Goal: Task Accomplishment & Management: Complete application form

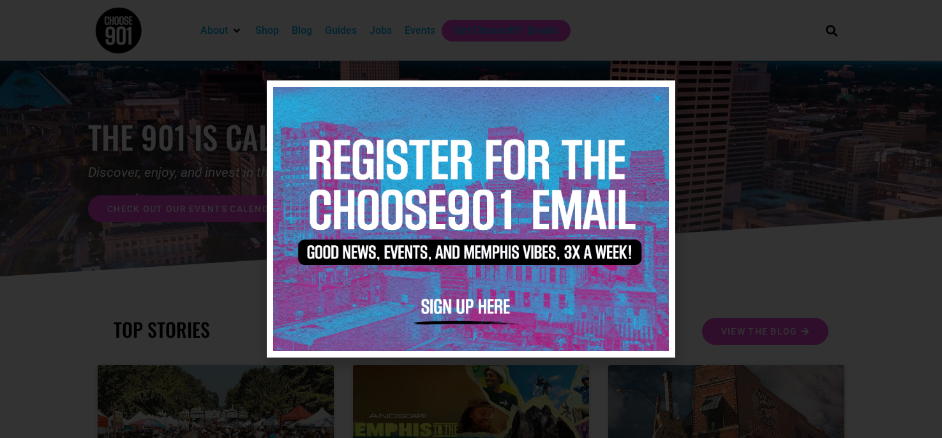
click at [660, 92] on img at bounding box center [471, 219] width 396 height 264
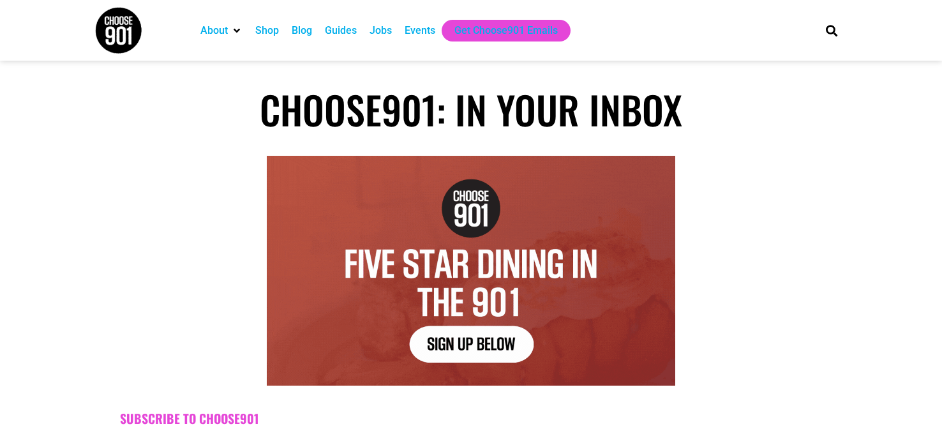
click at [412, 26] on div "Events" at bounding box center [420, 30] width 31 height 15
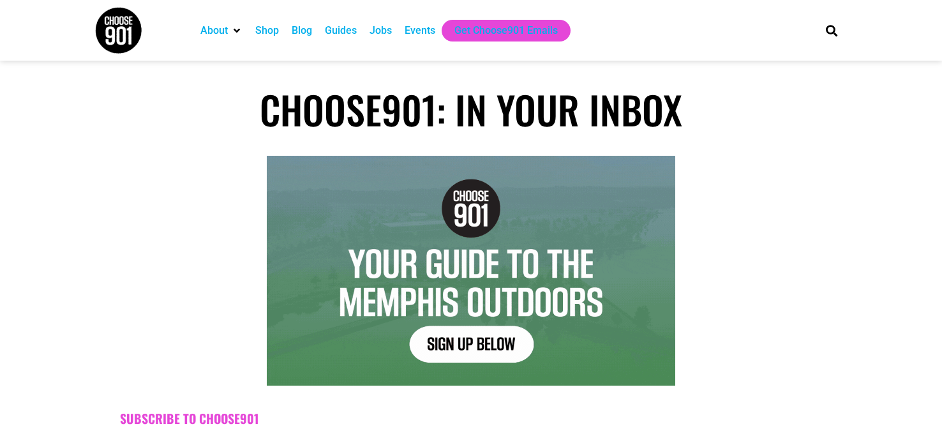
click at [428, 34] on div "Events" at bounding box center [420, 30] width 31 height 15
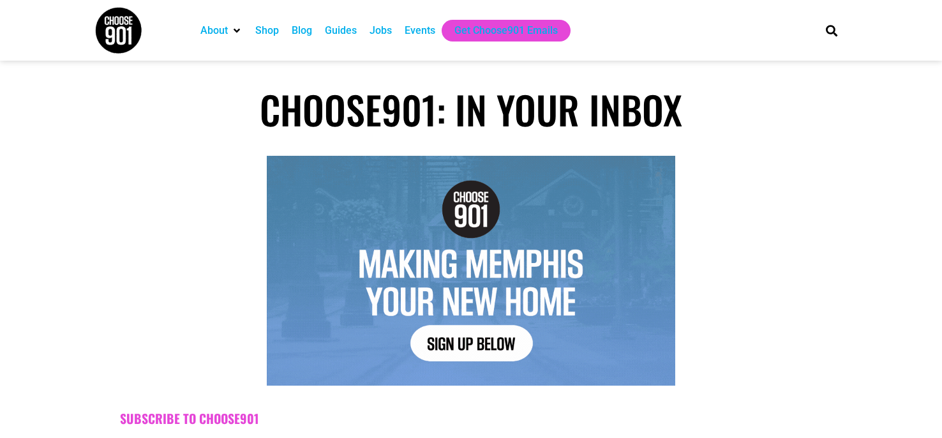
click at [417, 24] on div "Events" at bounding box center [420, 30] width 31 height 15
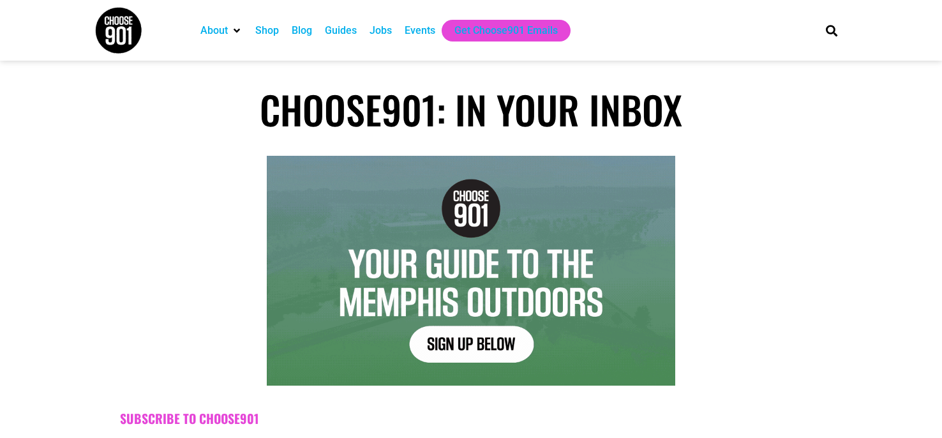
click at [417, 24] on div "Events" at bounding box center [420, 30] width 31 height 15
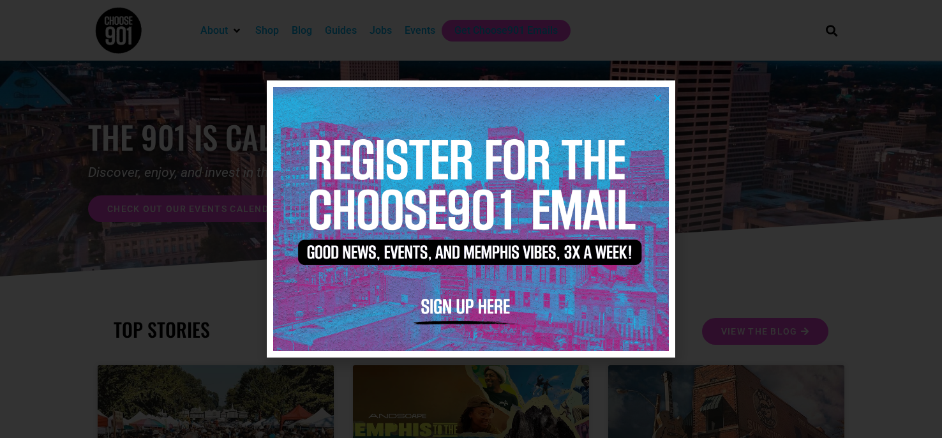
click at [655, 93] on img at bounding box center [471, 219] width 396 height 264
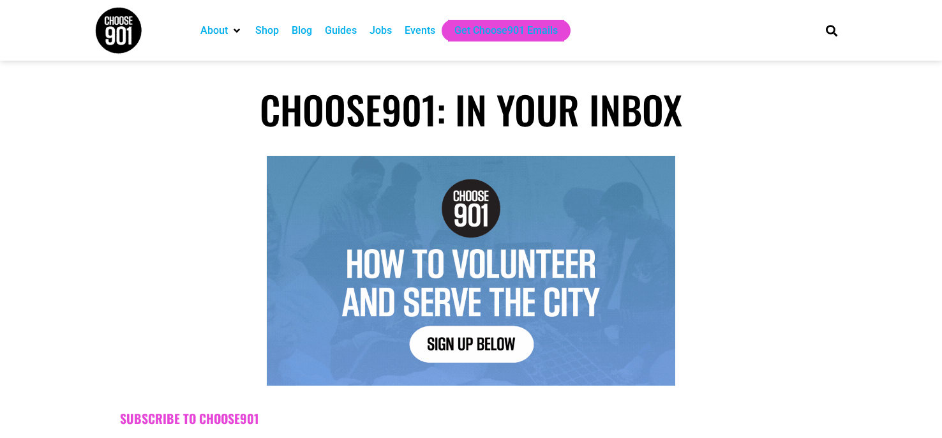
click at [431, 34] on div "Events" at bounding box center [420, 30] width 31 height 15
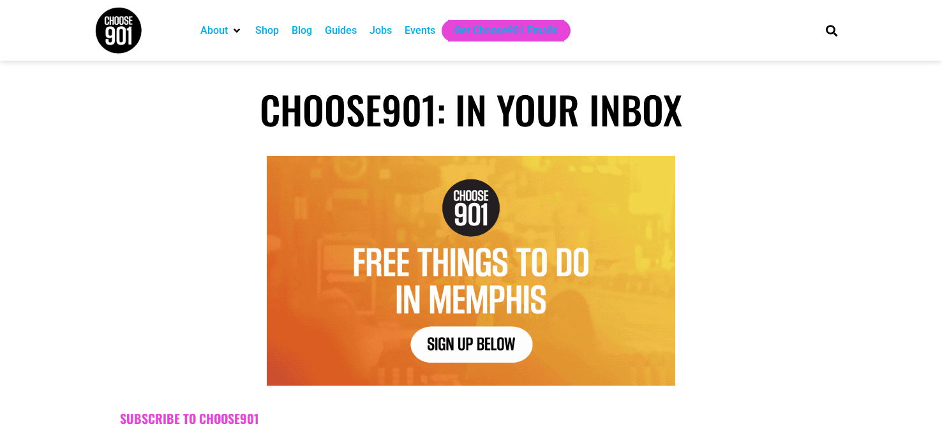
click at [429, 31] on div "Events" at bounding box center [420, 30] width 31 height 15
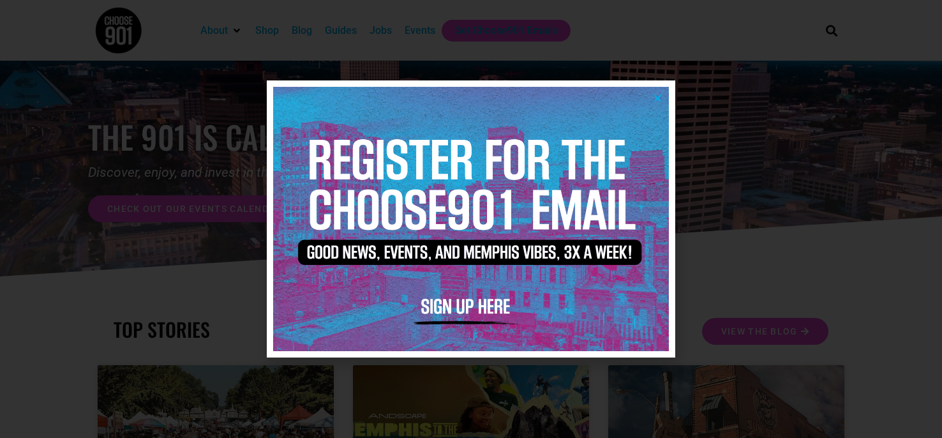
click at [659, 93] on icon "Close" at bounding box center [658, 98] width 10 height 10
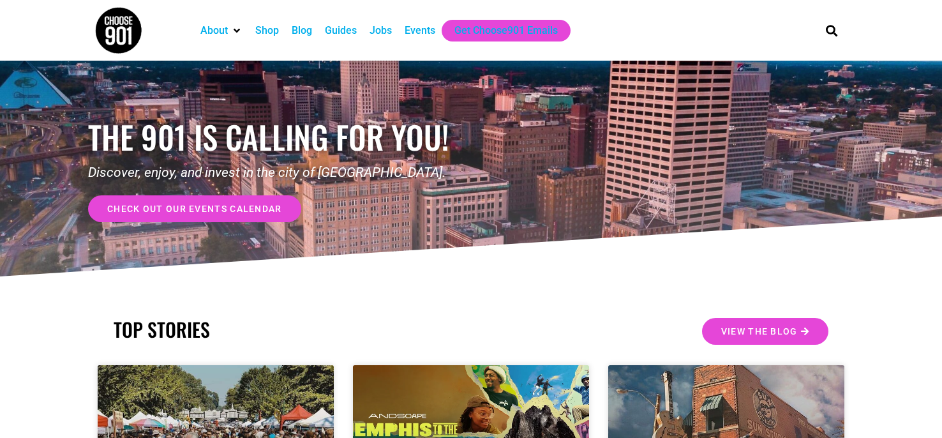
click at [424, 33] on div "Events" at bounding box center [420, 30] width 31 height 15
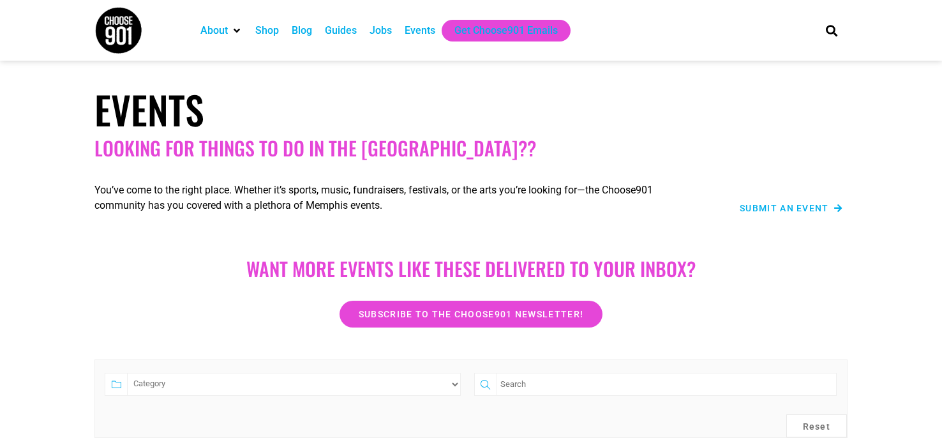
click at [776, 206] on span "Submit an Event" at bounding box center [784, 208] width 89 height 9
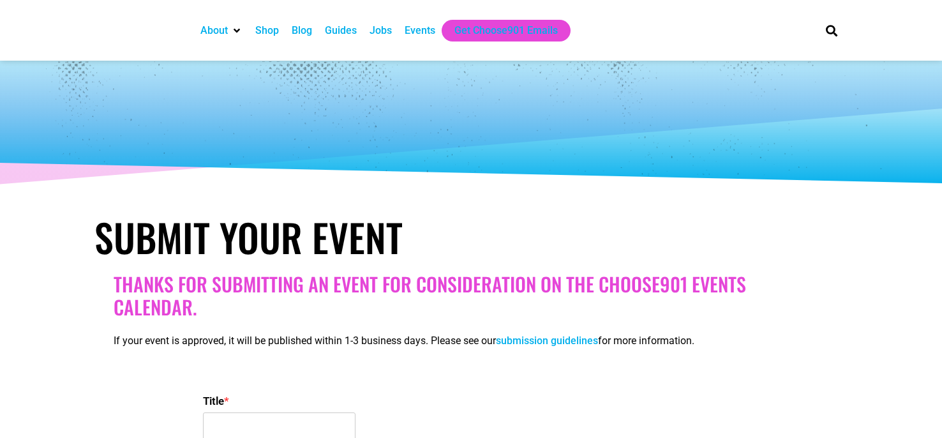
select select
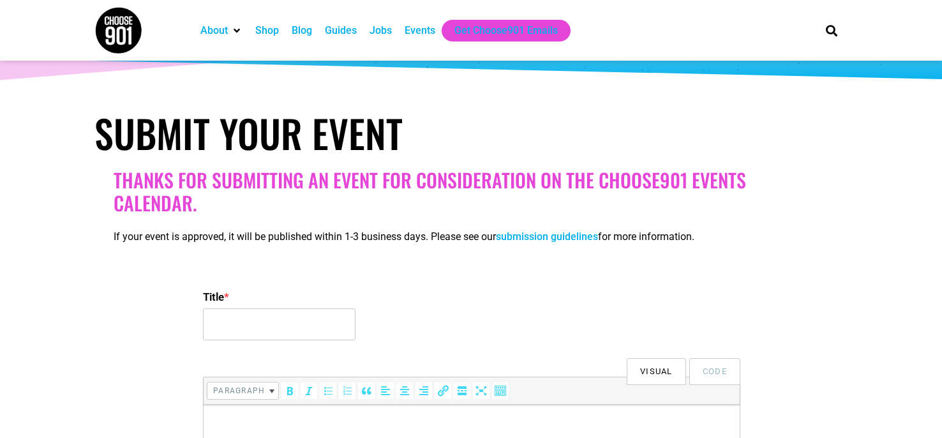
scroll to position [107, 0]
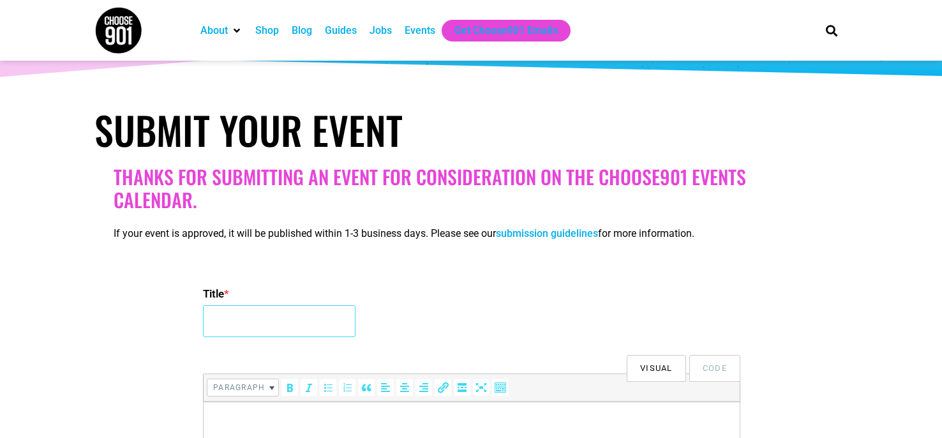
click at [278, 325] on input "Title *" at bounding box center [279, 321] width 153 height 32
type input "Seafood Festival"
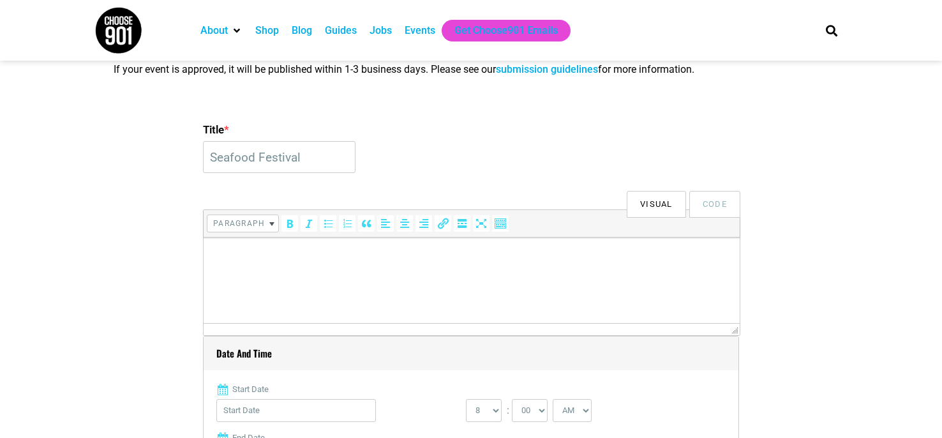
click at [378, 268] on html at bounding box center [472, 255] width 536 height 36
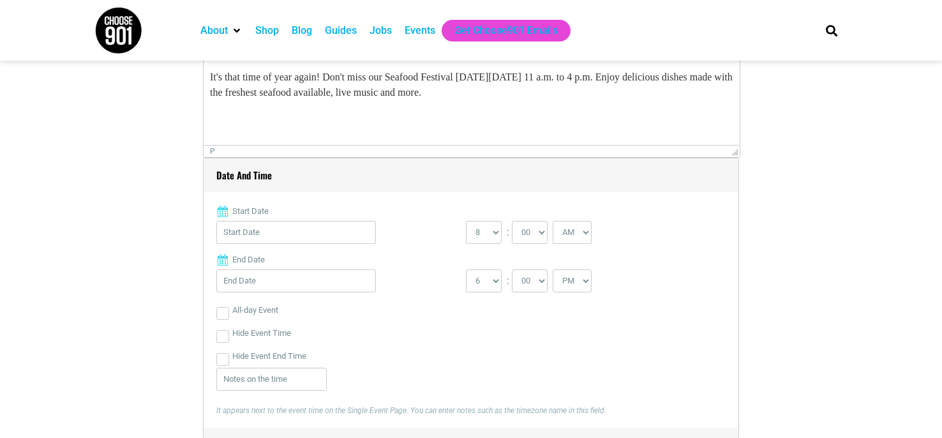
scroll to position [451, 0]
click at [295, 225] on input "Start Date" at bounding box center [296, 231] width 160 height 23
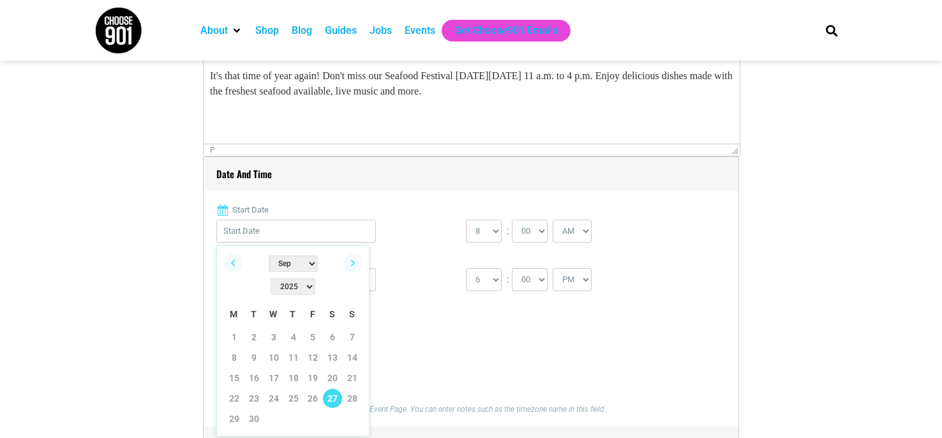
click at [339, 389] on link "27" at bounding box center [332, 398] width 19 height 19
type input "09/27/2025"
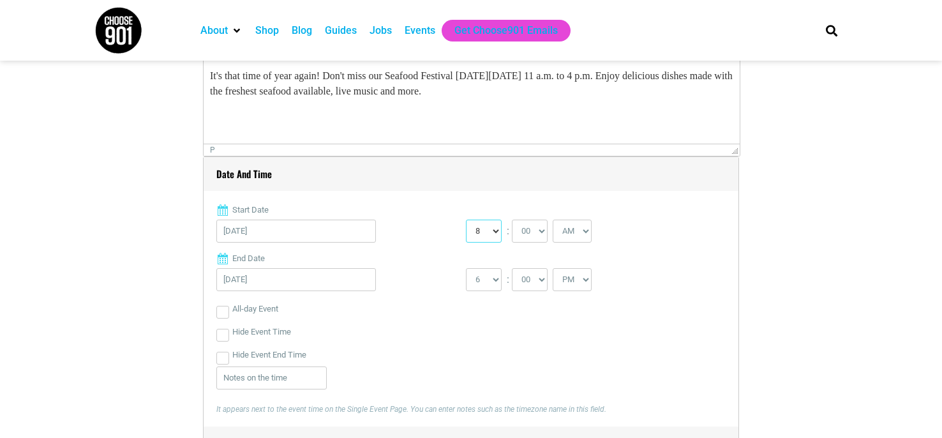
click at [480, 224] on select "0 1 2 3 4 5 6 7 8 9 10 11 12" at bounding box center [484, 231] width 36 height 23
select select "11"
click at [466, 220] on select "0 1 2 3 4 5 6 7 8 9 10 11 12" at bounding box center [484, 231] width 36 height 23
click at [487, 283] on select "1 2 3 4 5 6 7 8 9 10 11 12" at bounding box center [484, 279] width 36 height 23
select select "4"
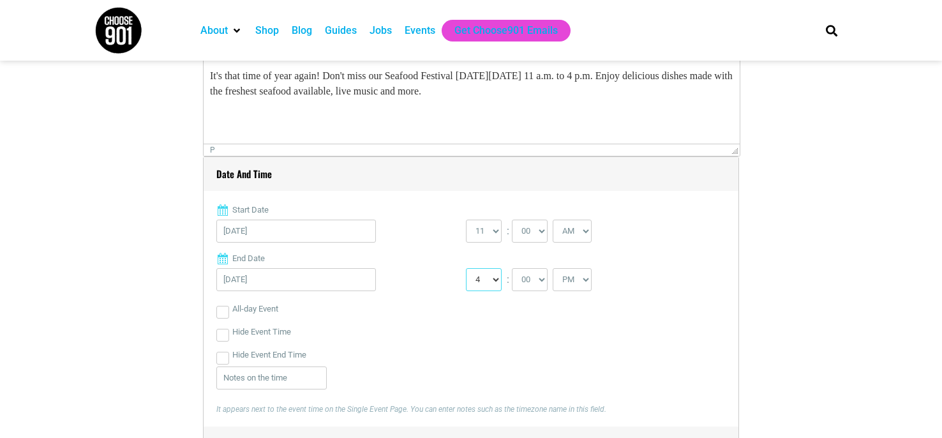
click at [466, 268] on select "1 2 3 4 5 6 7 8 9 10 11 12" at bounding box center [484, 279] width 36 height 23
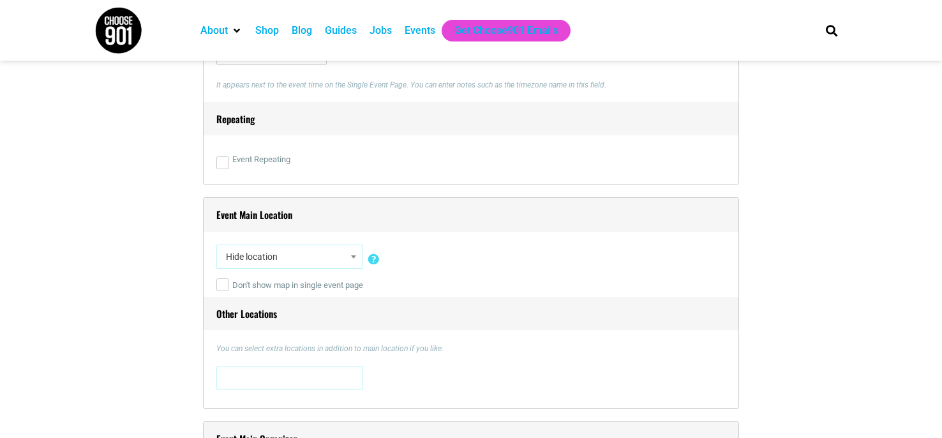
scroll to position [783, 0]
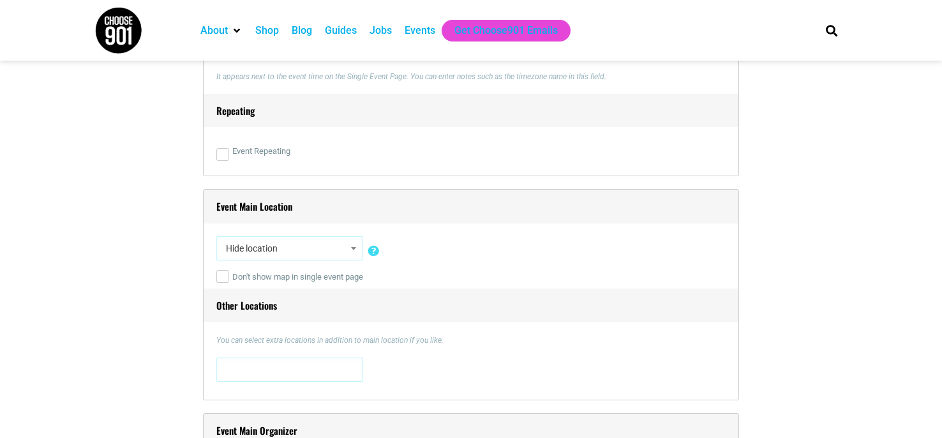
click at [292, 256] on span "Hide location" at bounding box center [290, 248] width 138 height 23
type input "Bog"
select select "2640"
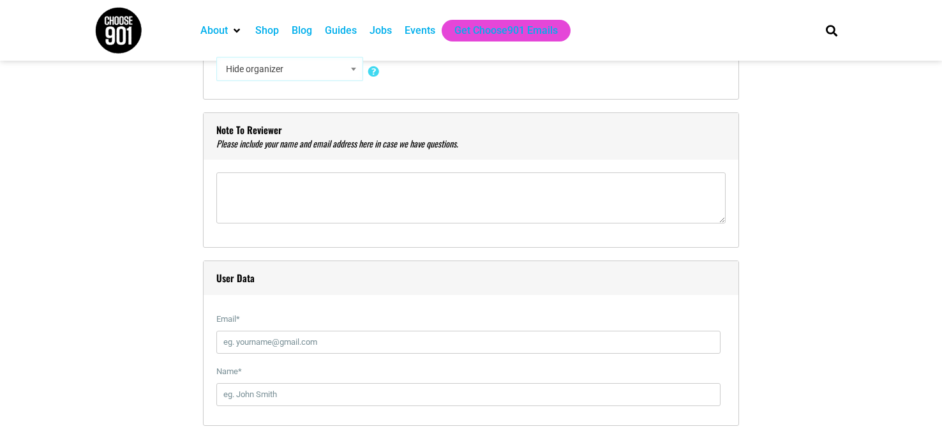
scroll to position [1351, 0]
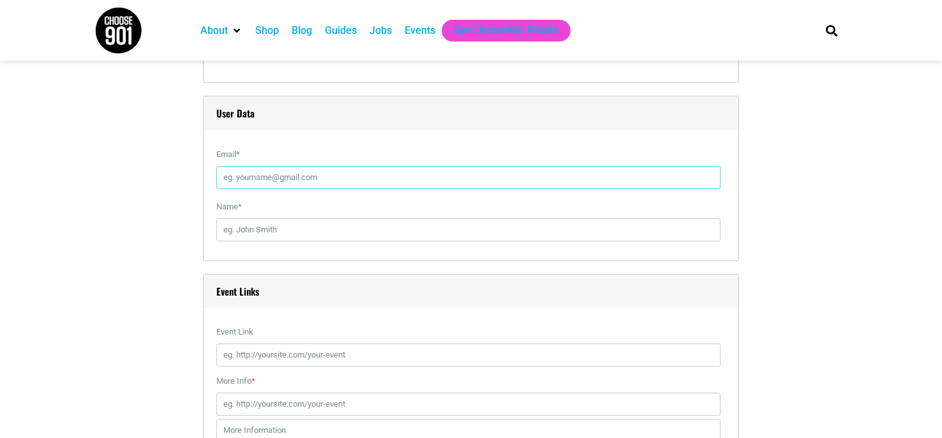
click at [328, 187] on input "Email *" at bounding box center [468, 177] width 504 height 23
type input "rebecca@obsidianpr.com"
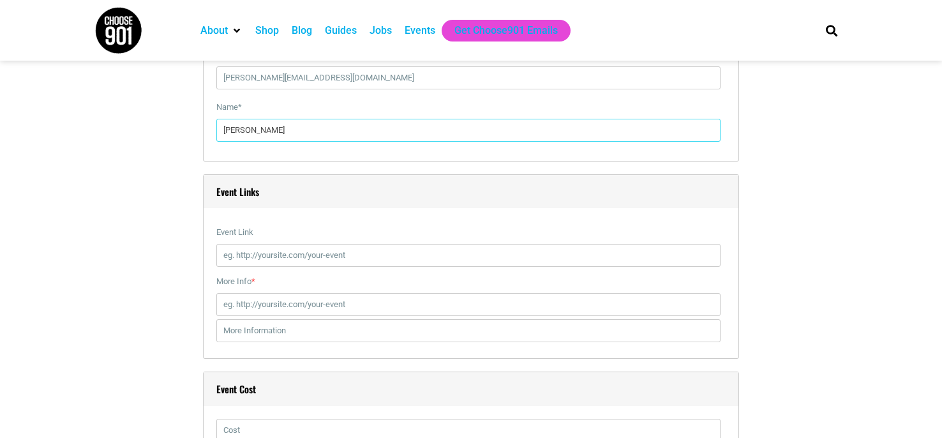
scroll to position [1445, 0]
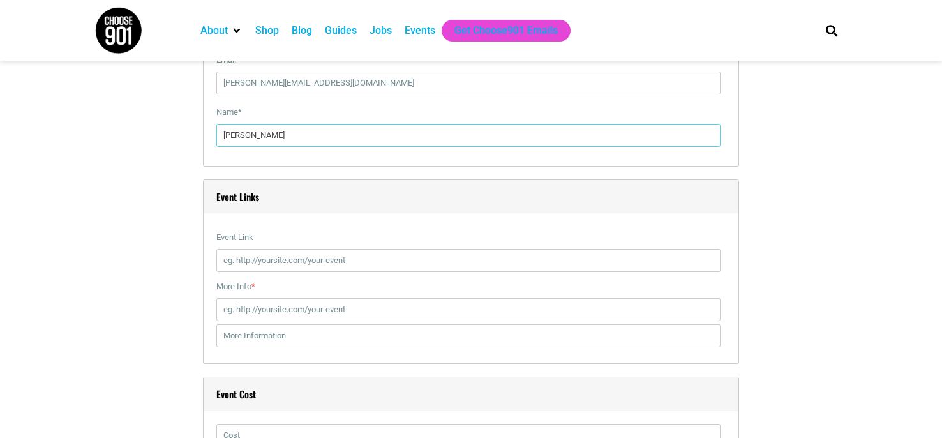
type input "Rebecca Winchester"
click at [368, 263] on input "Event Link" at bounding box center [468, 260] width 504 height 23
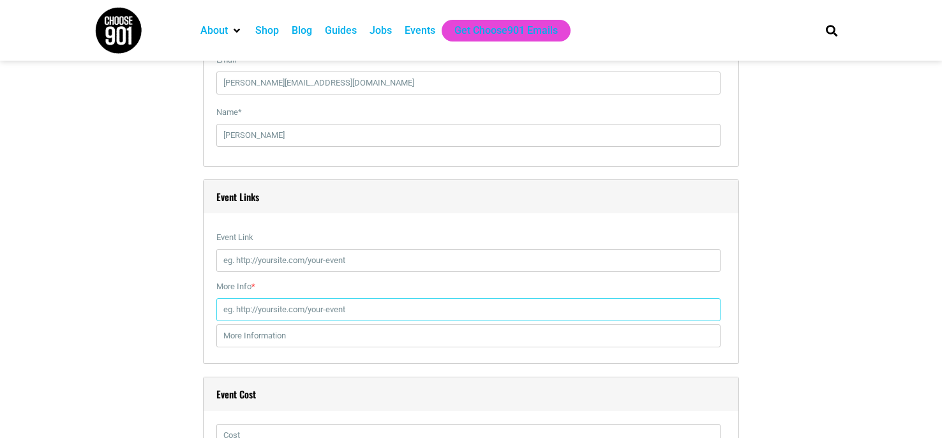
click at [246, 311] on input "More Info *" at bounding box center [468, 309] width 504 height 23
paste input "https://www.facebook.com/share/1C7tpLywih/"
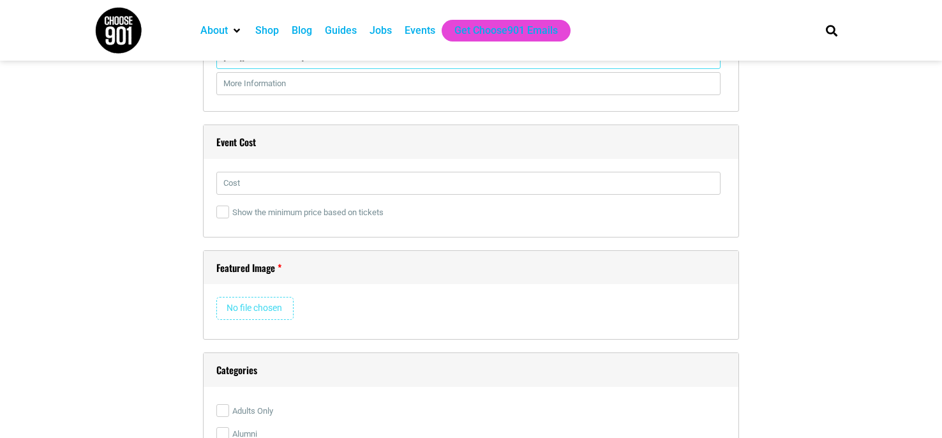
scroll to position [1699, 0]
type input "https://www.facebook.com/share/1C7tpLywih/"
click at [251, 309] on input "file" at bounding box center [254, 306] width 77 height 23
type input "C:\fakepath\545132521_766921599650078_6677982889804530480_n.jpg"
click at [250, 309] on input "file" at bounding box center [254, 306] width 77 height 23
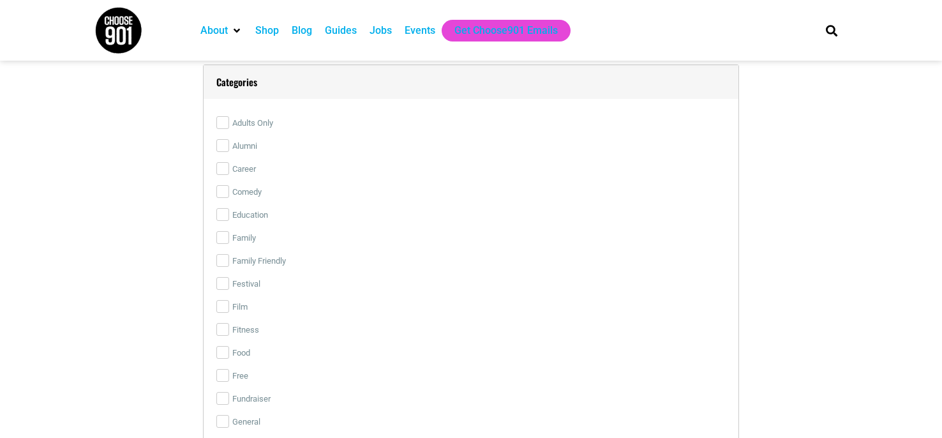
scroll to position [1989, 0]
click at [223, 351] on input "Food" at bounding box center [222, 348] width 13 height 13
checkbox input "true"
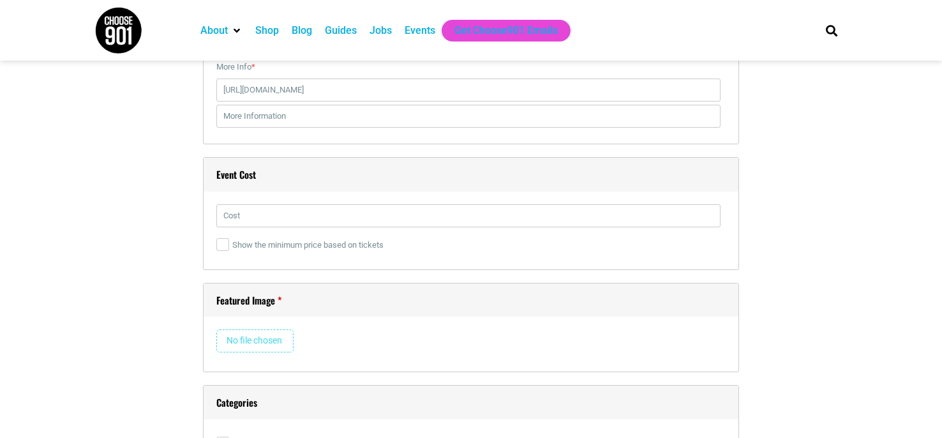
scroll to position [1665, 0]
click at [274, 341] on input "file" at bounding box center [254, 340] width 77 height 23
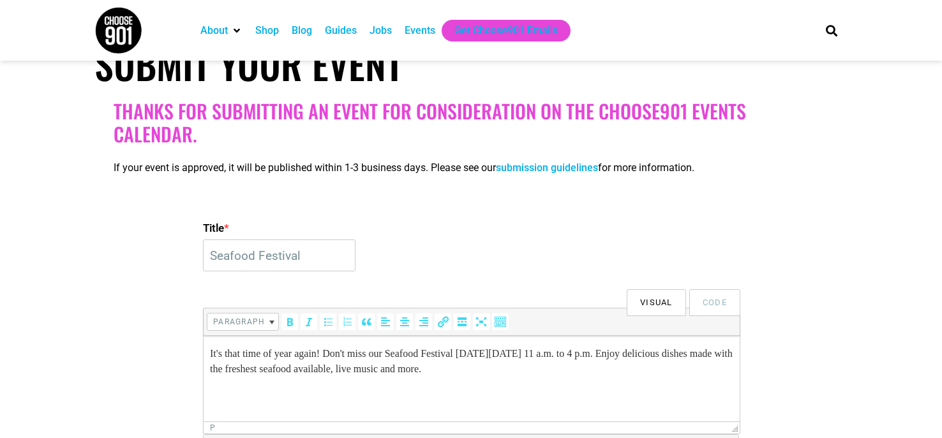
scroll to position [164, 0]
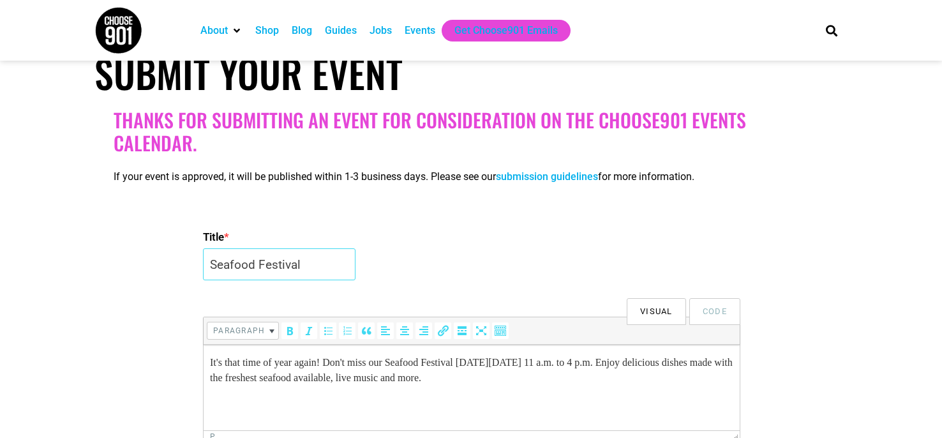
click at [322, 274] on input "Seafood Festival" at bounding box center [279, 264] width 153 height 32
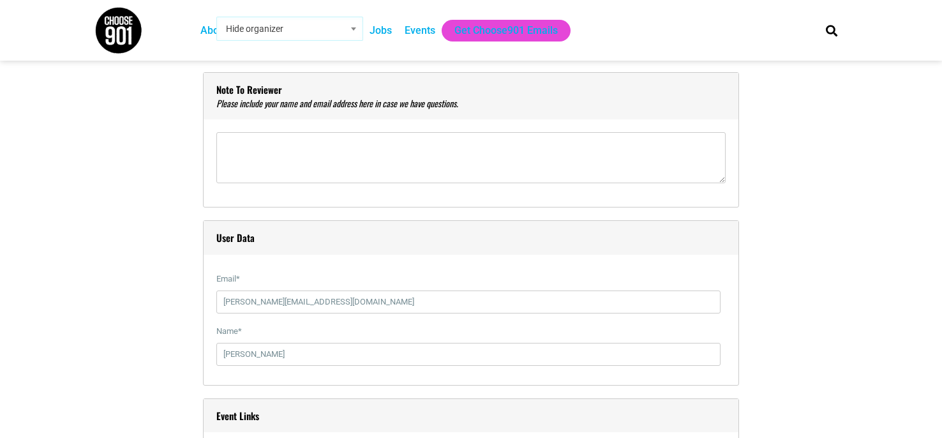
scroll to position [0, 0]
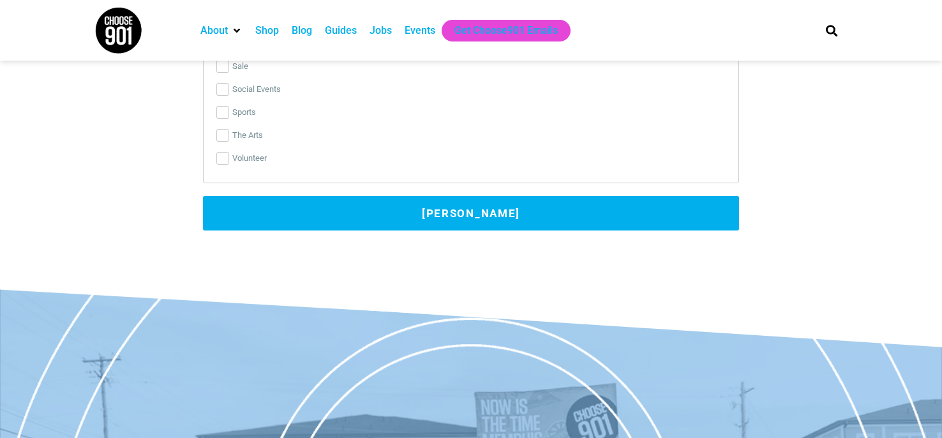
click at [456, 207] on button "Submit Event" at bounding box center [471, 213] width 536 height 34
